Goal: Information Seeking & Learning: Find contact information

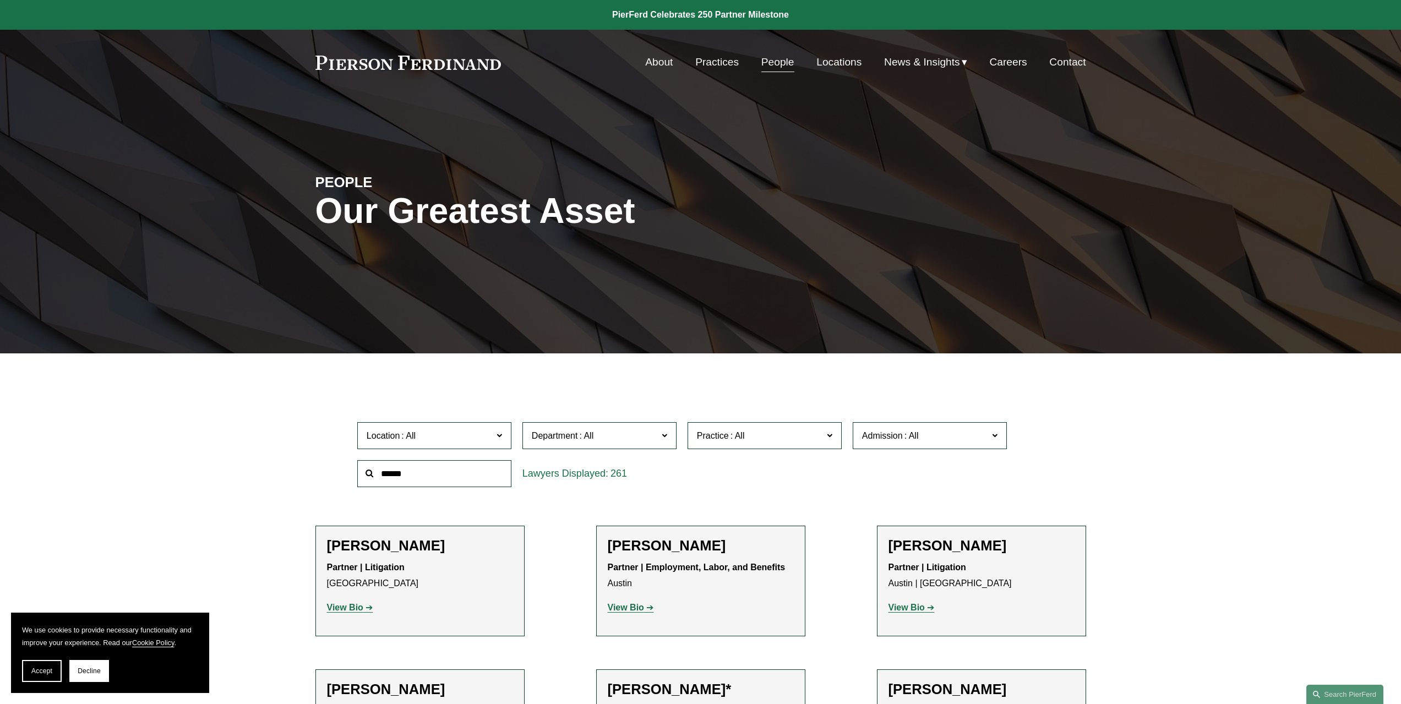
click at [488, 432] on span "Location" at bounding box center [430, 435] width 126 height 15
click at [0, 0] on link "[US_STATE], D.C." at bounding box center [0, 0] width 0 height 0
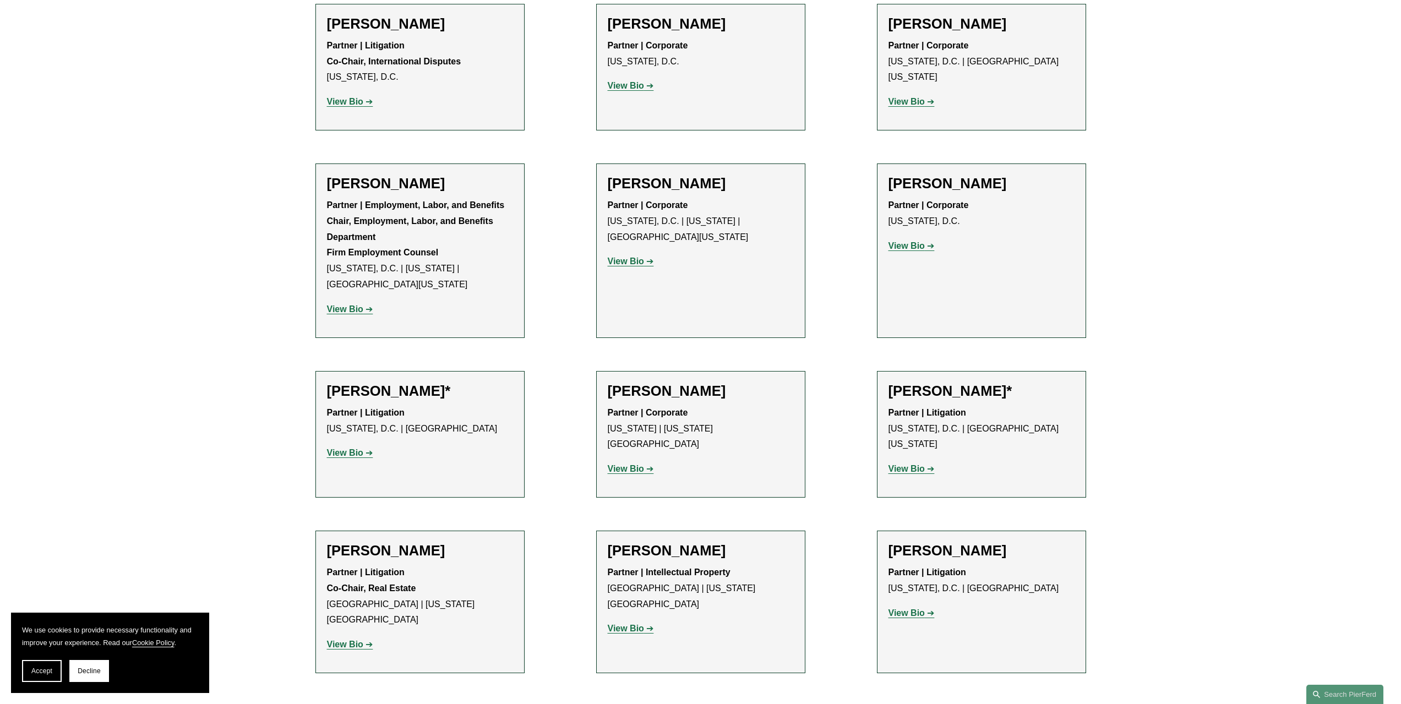
scroll to position [797, 0]
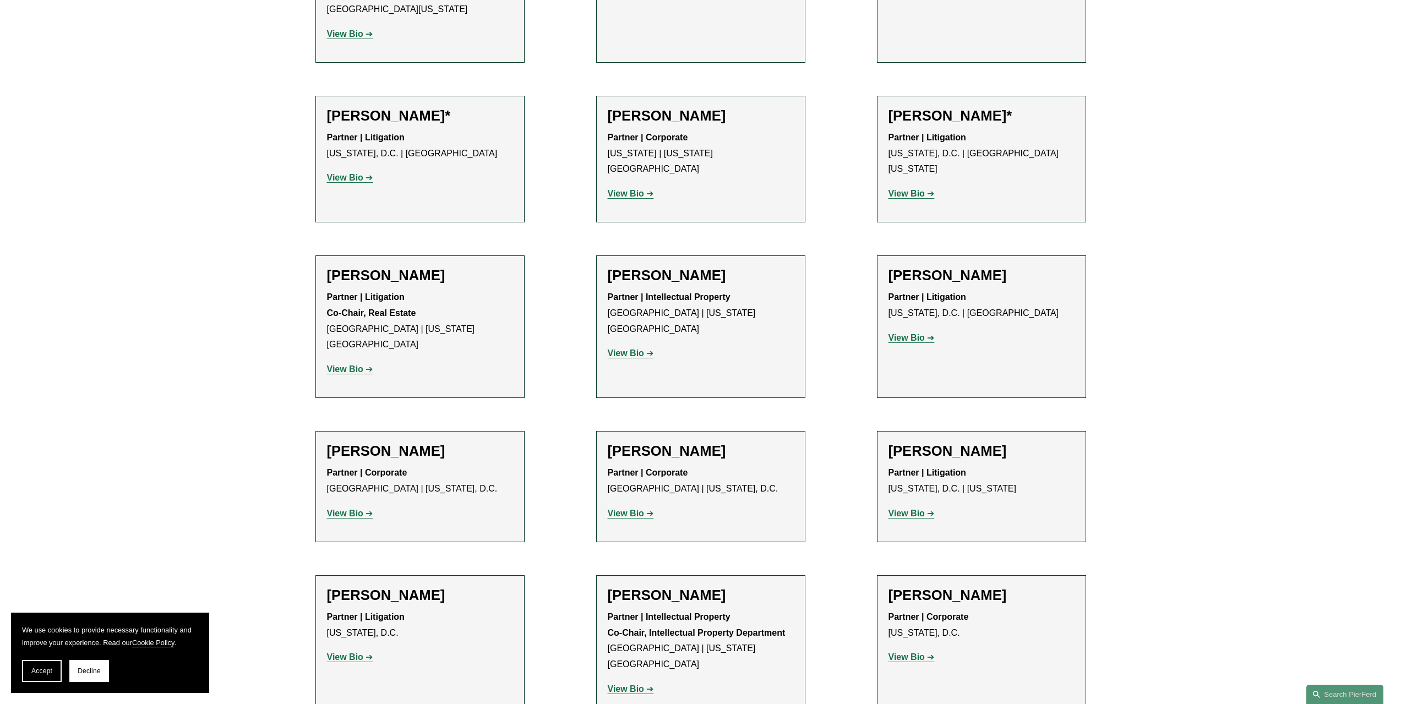
click at [943, 443] on h2 "[PERSON_NAME]" at bounding box center [982, 451] width 186 height 17
click at [917, 509] on strong "View Bio" at bounding box center [907, 513] width 36 height 9
